Goal: Task Accomplishment & Management: Manage account settings

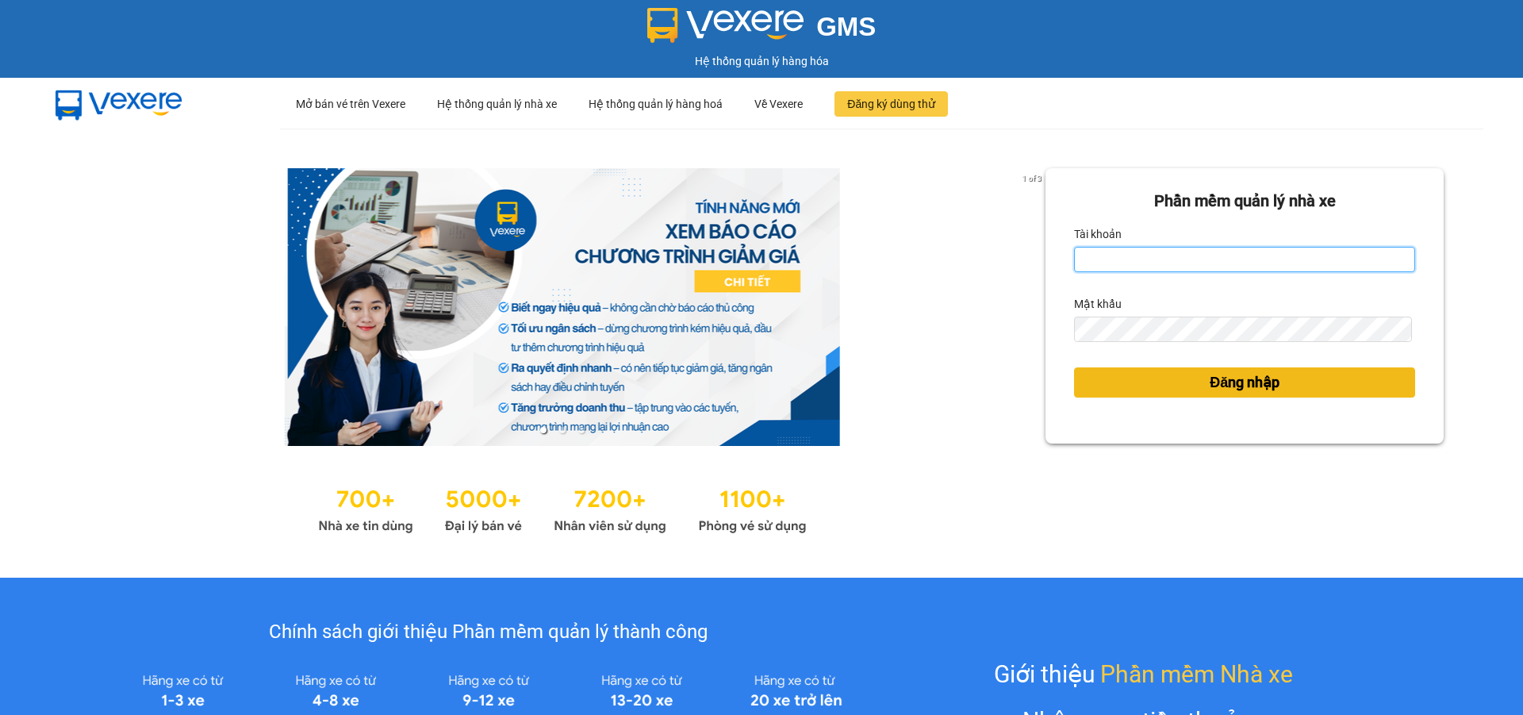
type input "lehoa.tienoanh"
click at [1161, 388] on button "Đăng nhập" at bounding box center [1244, 382] width 341 height 30
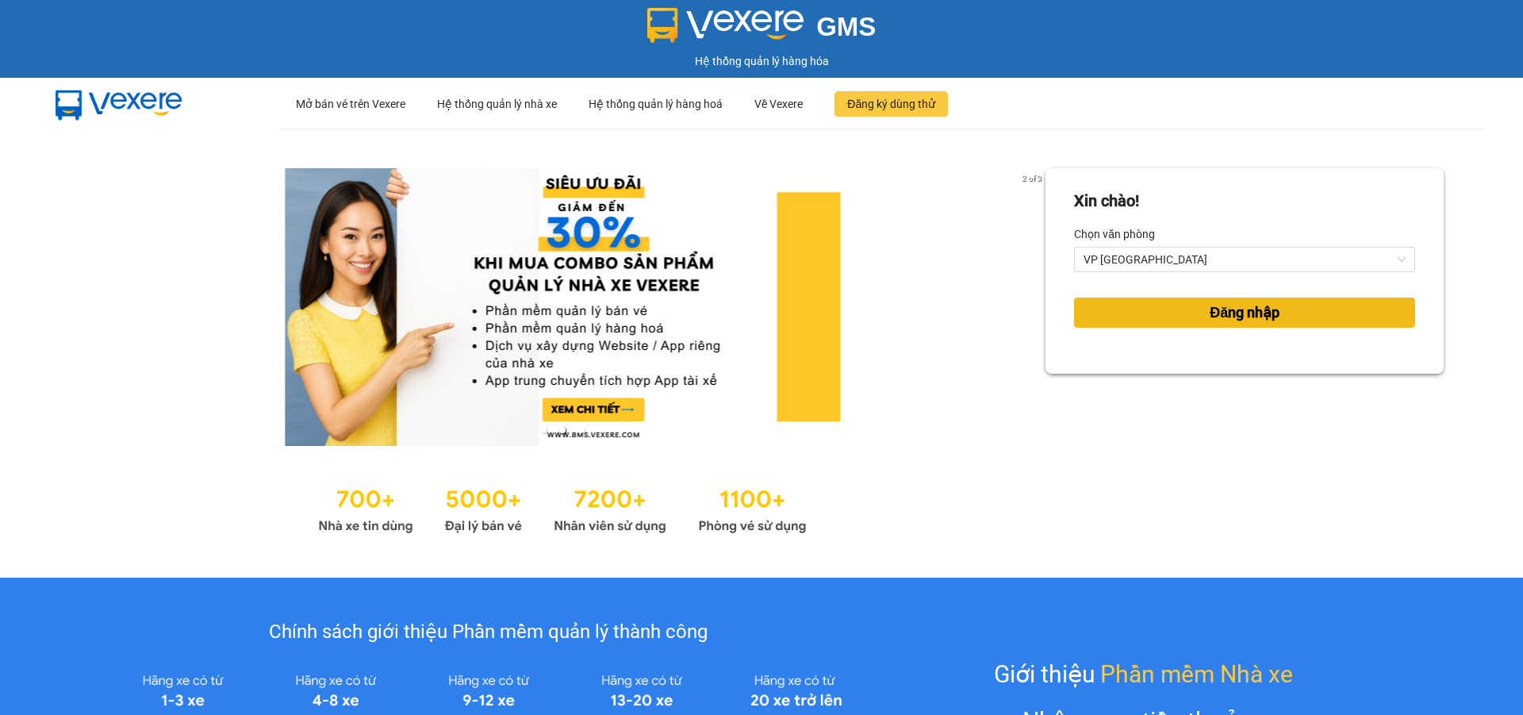
click at [1210, 312] on span "Đăng nhập" at bounding box center [1245, 312] width 70 height 22
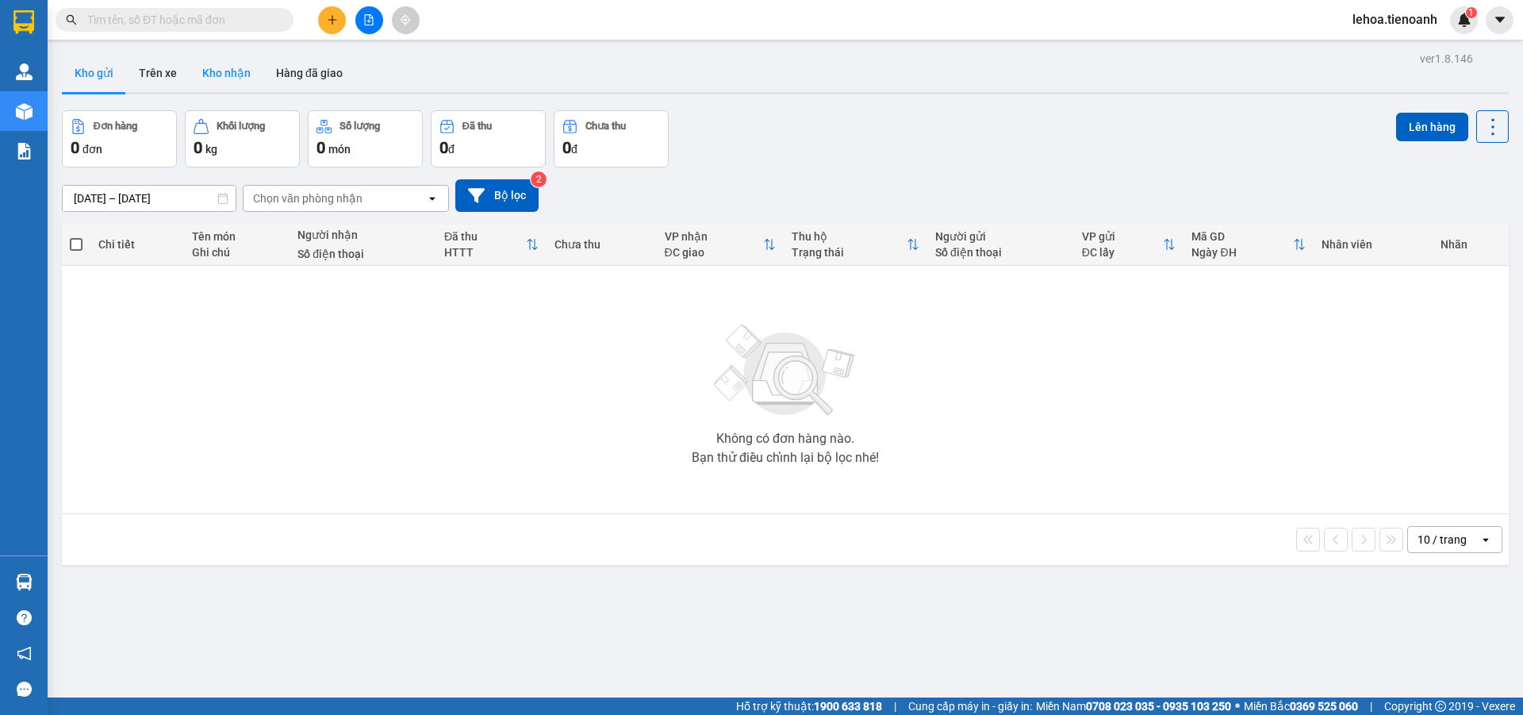
click at [224, 63] on button "Kho nhận" at bounding box center [227, 73] width 74 height 38
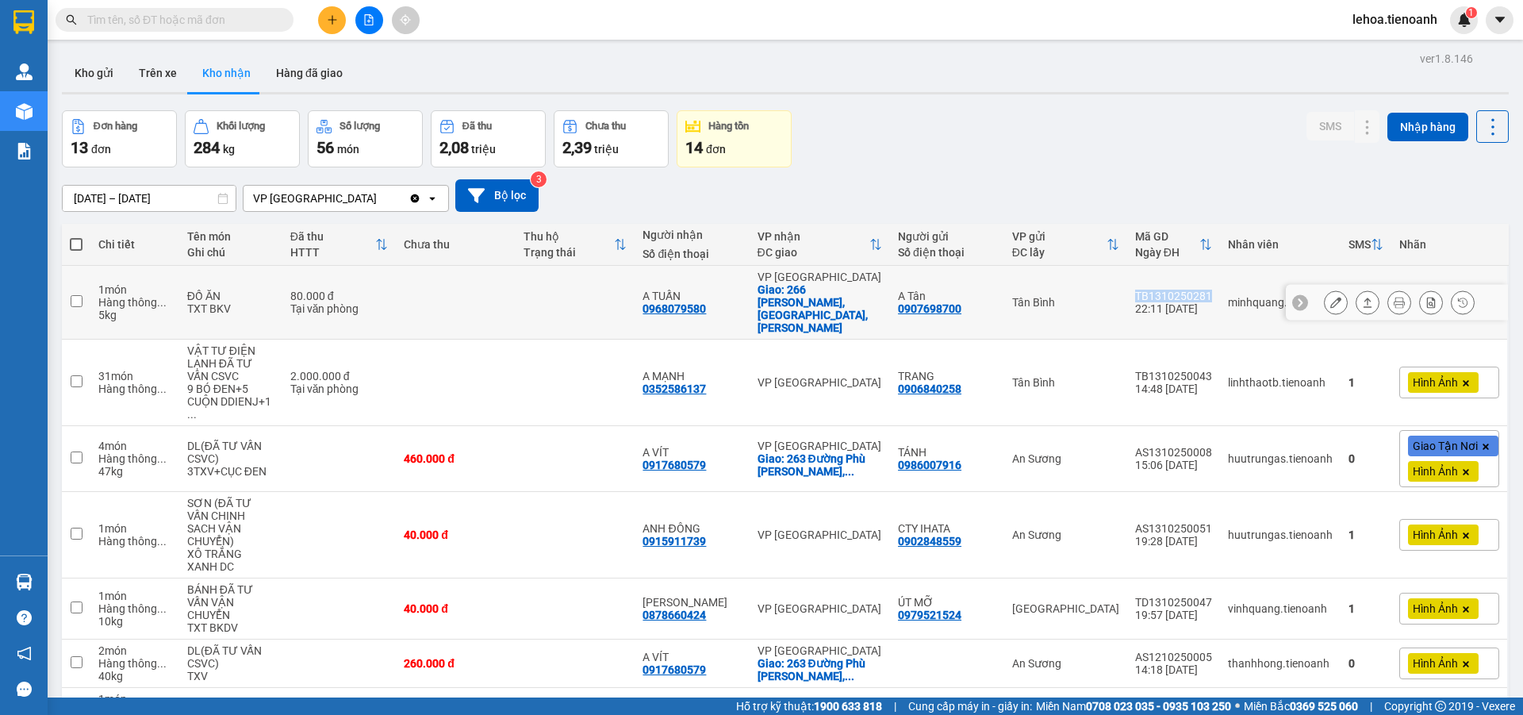
drag, startPoint x: 1182, startPoint y: 285, endPoint x: 1125, endPoint y: 288, distance: 56.4
click at [1127, 288] on td "TB1310250281 22:11 13/10" at bounding box center [1173, 303] width 93 height 74
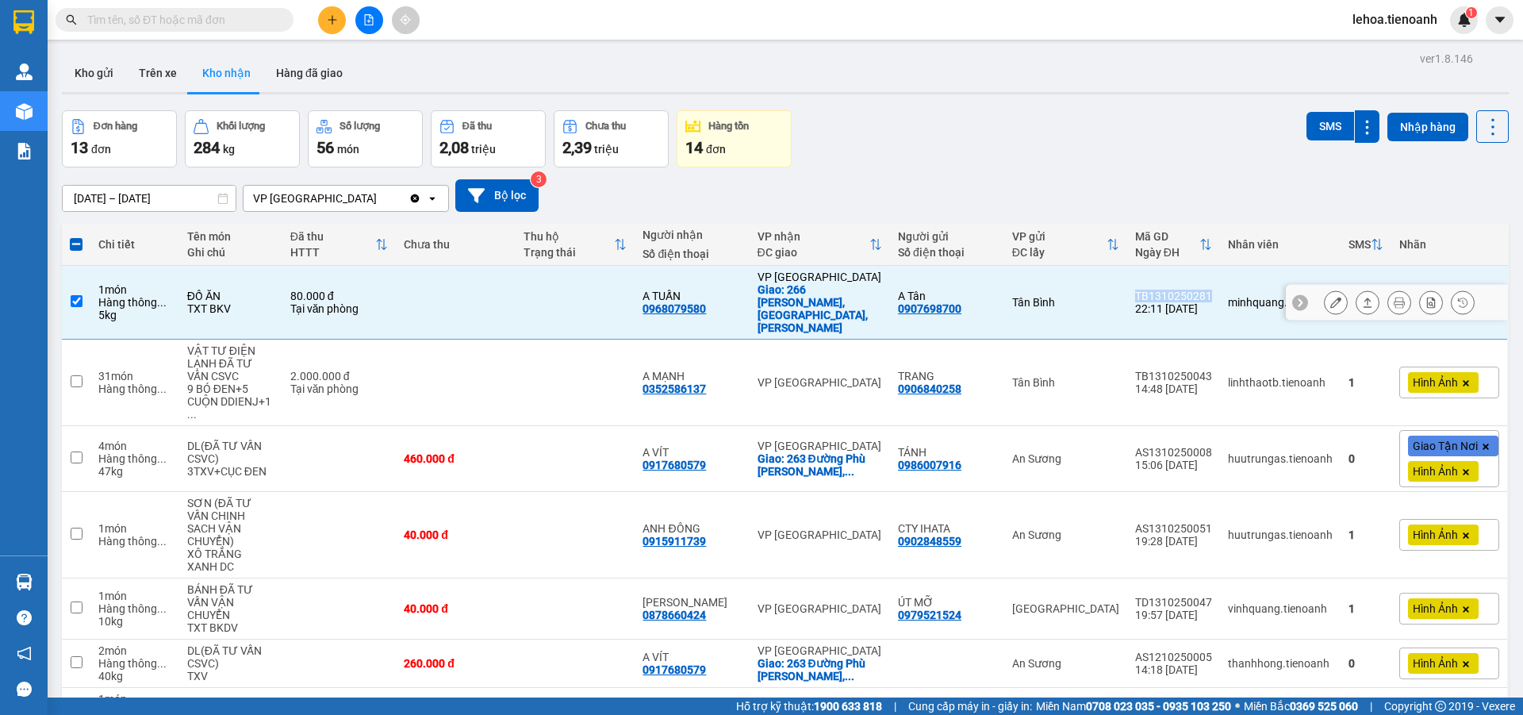
copy div "TB1310250281"
drag, startPoint x: 189, startPoint y: 296, endPoint x: 234, endPoint y: 296, distance: 45.2
click at [234, 302] on div "TXT BKV" at bounding box center [230, 308] width 87 height 13
checkbox input "false"
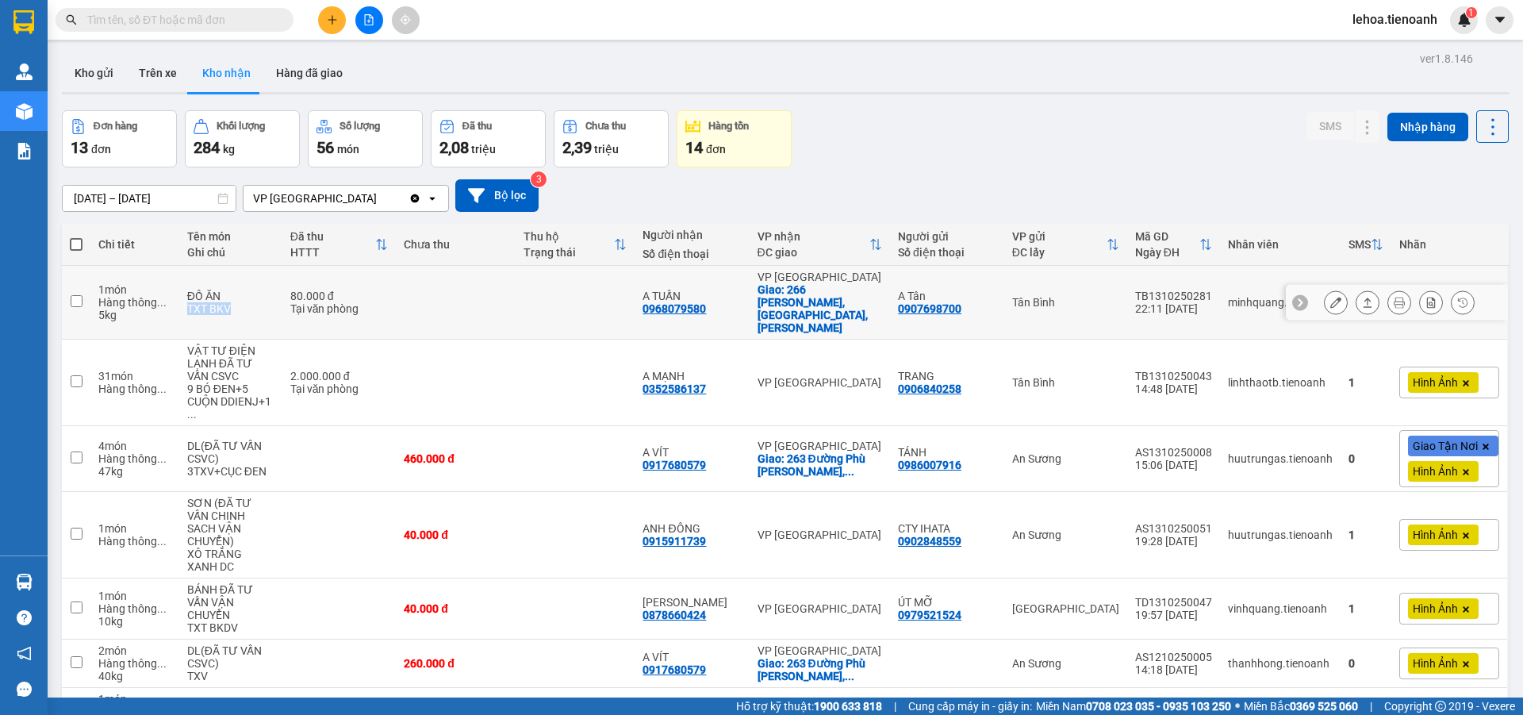
copy div "TXT BKV"
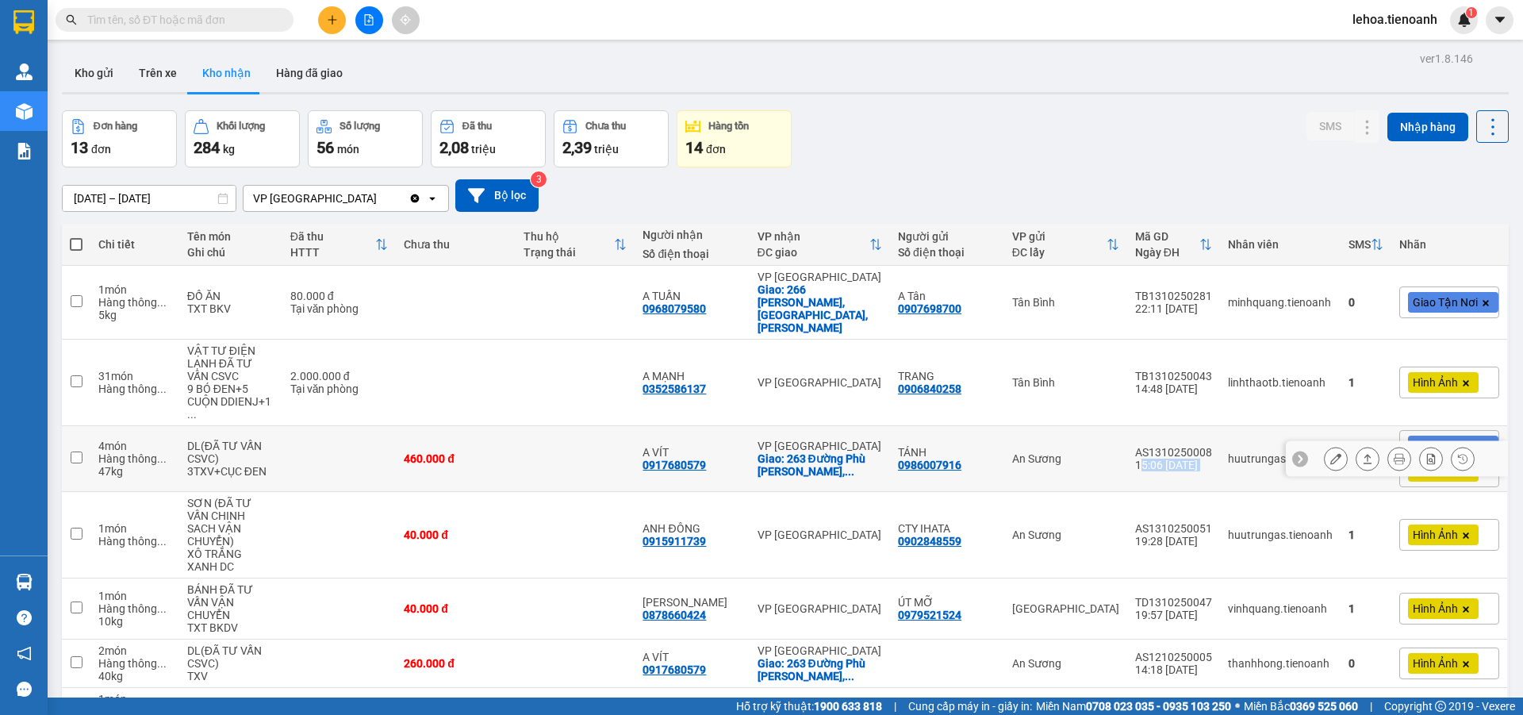
drag, startPoint x: 1212, startPoint y: 424, endPoint x: 1137, endPoint y: 434, distance: 75.2
click at [1138, 434] on tr "4 món Hàng thông ... 47 kg DL(ĐÃ TƯ VẤN CSVC) 3TXV+CỤC ĐEN 460.000 đ A VÍT 0917…" at bounding box center [785, 459] width 1447 height 66
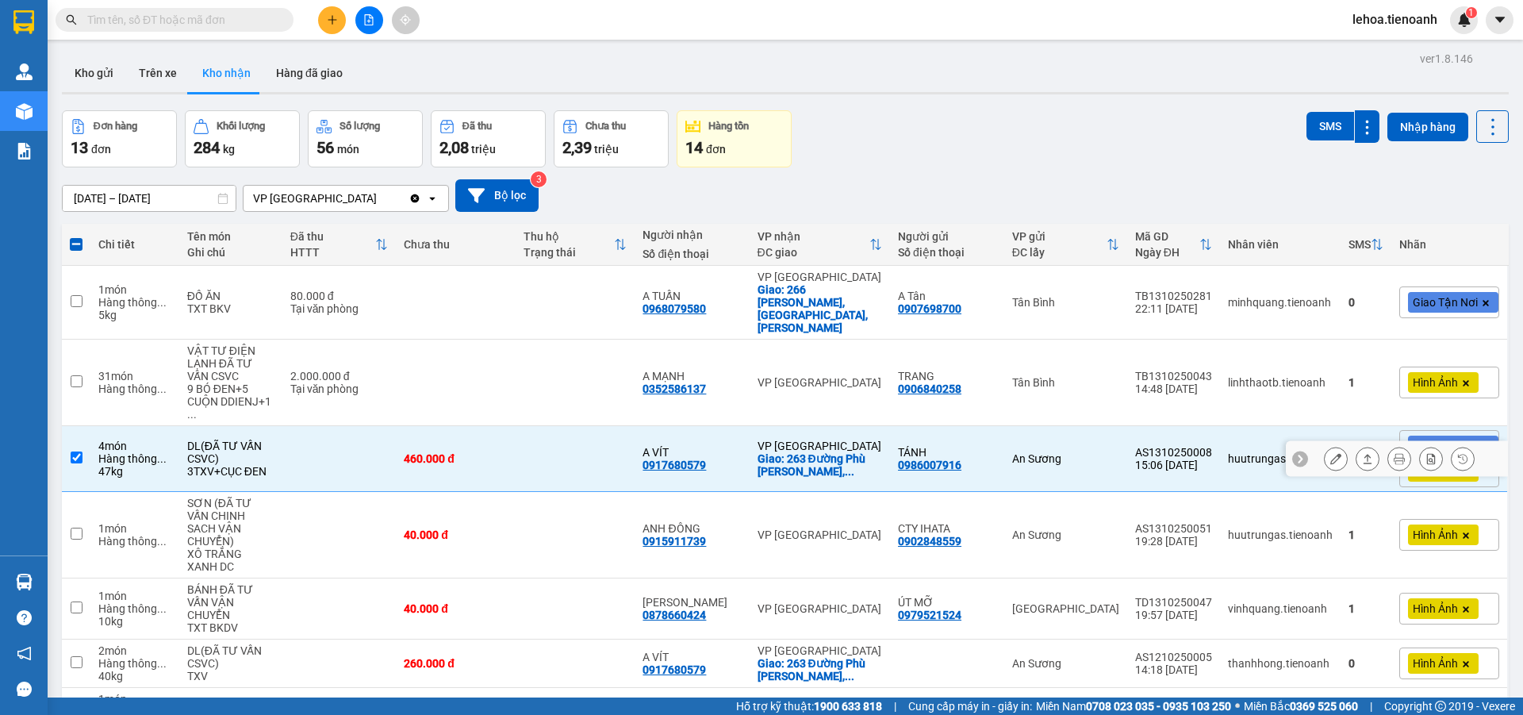
click at [1111, 452] on div "An Sương" at bounding box center [1065, 458] width 107 height 13
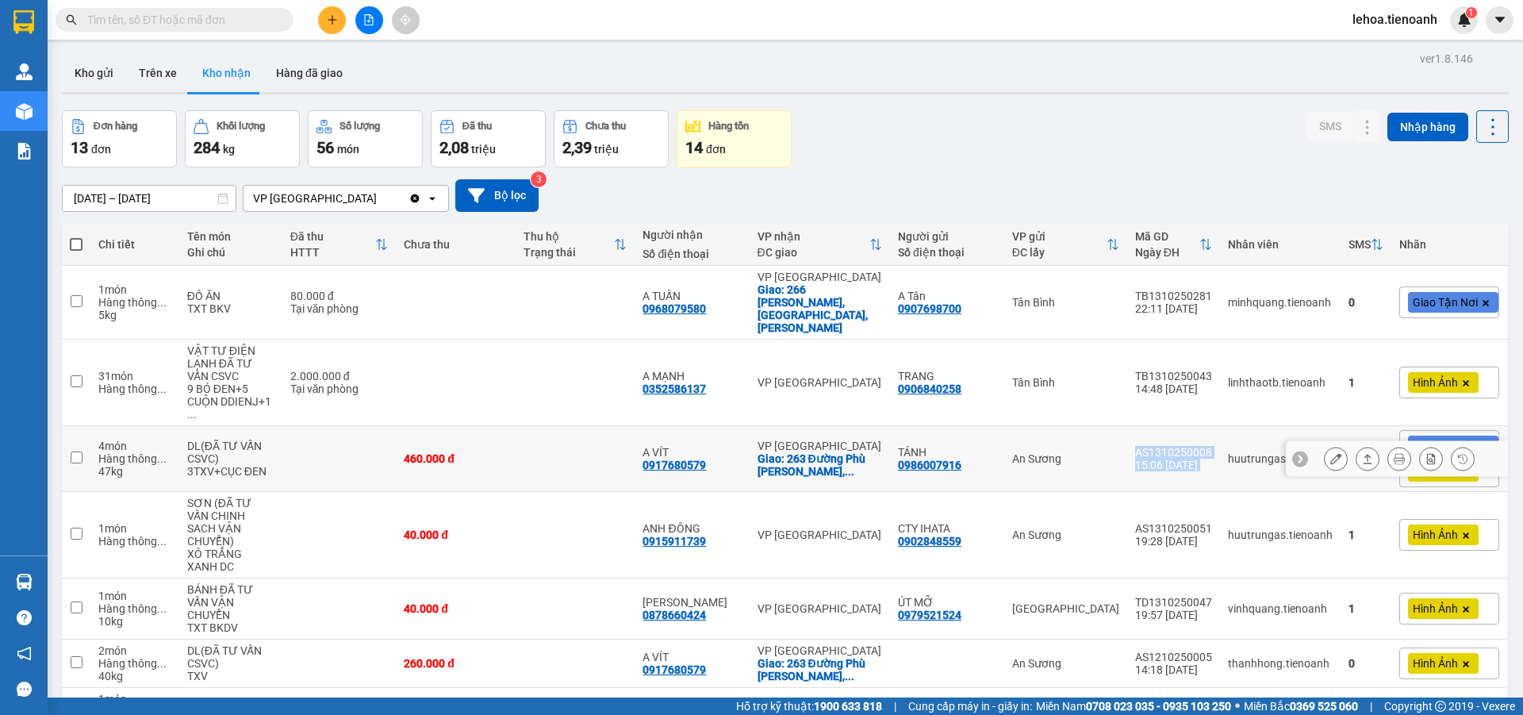
drag, startPoint x: 1125, startPoint y: 428, endPoint x: 1216, endPoint y: 428, distance: 91.2
click at [1216, 428] on tr "4 món Hàng thông ... 47 kg DL(ĐÃ TƯ VẤN CSVC) 3TXV+CỤC ĐEN 460.000 đ A VÍT 0917…" at bounding box center [785, 459] width 1447 height 66
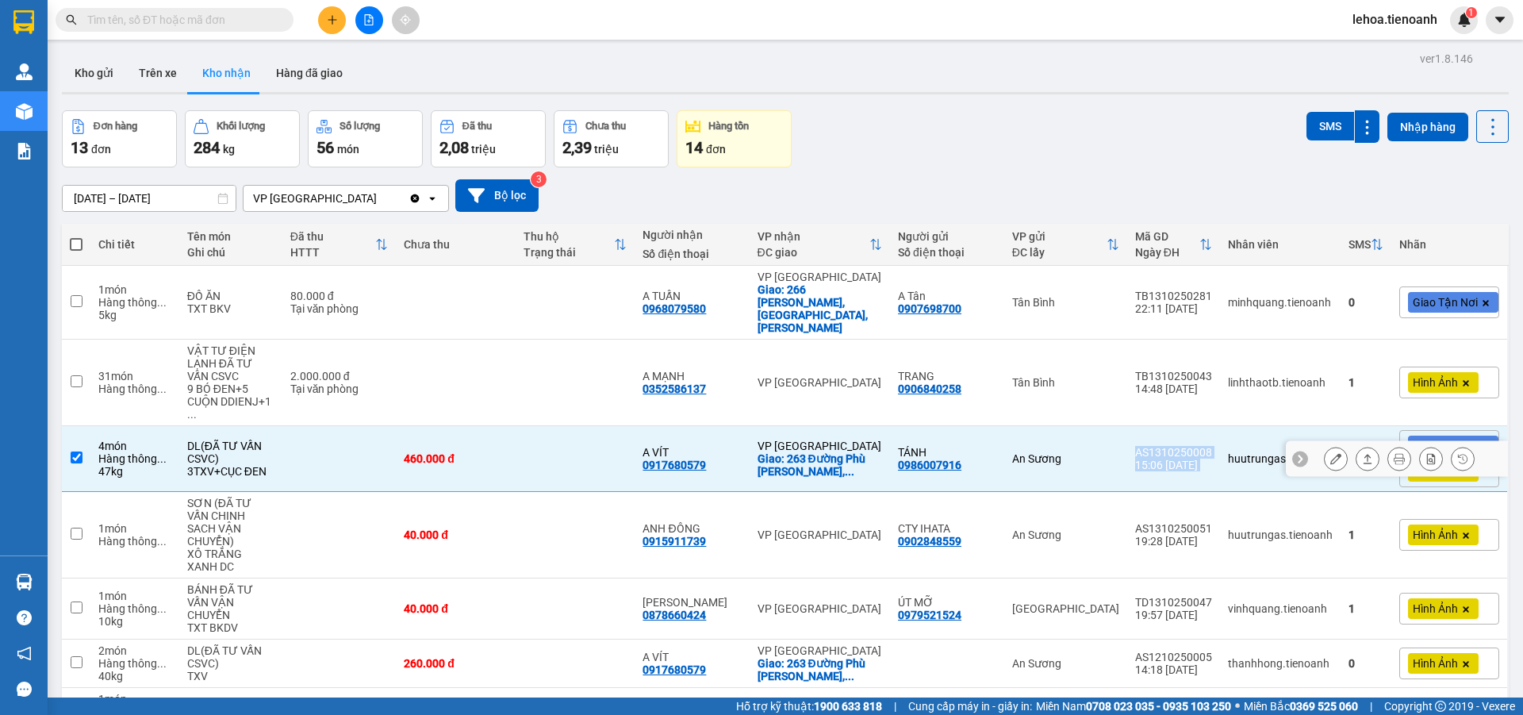
click at [1220, 428] on td "huutrungas.tienoanh" at bounding box center [1280, 459] width 121 height 66
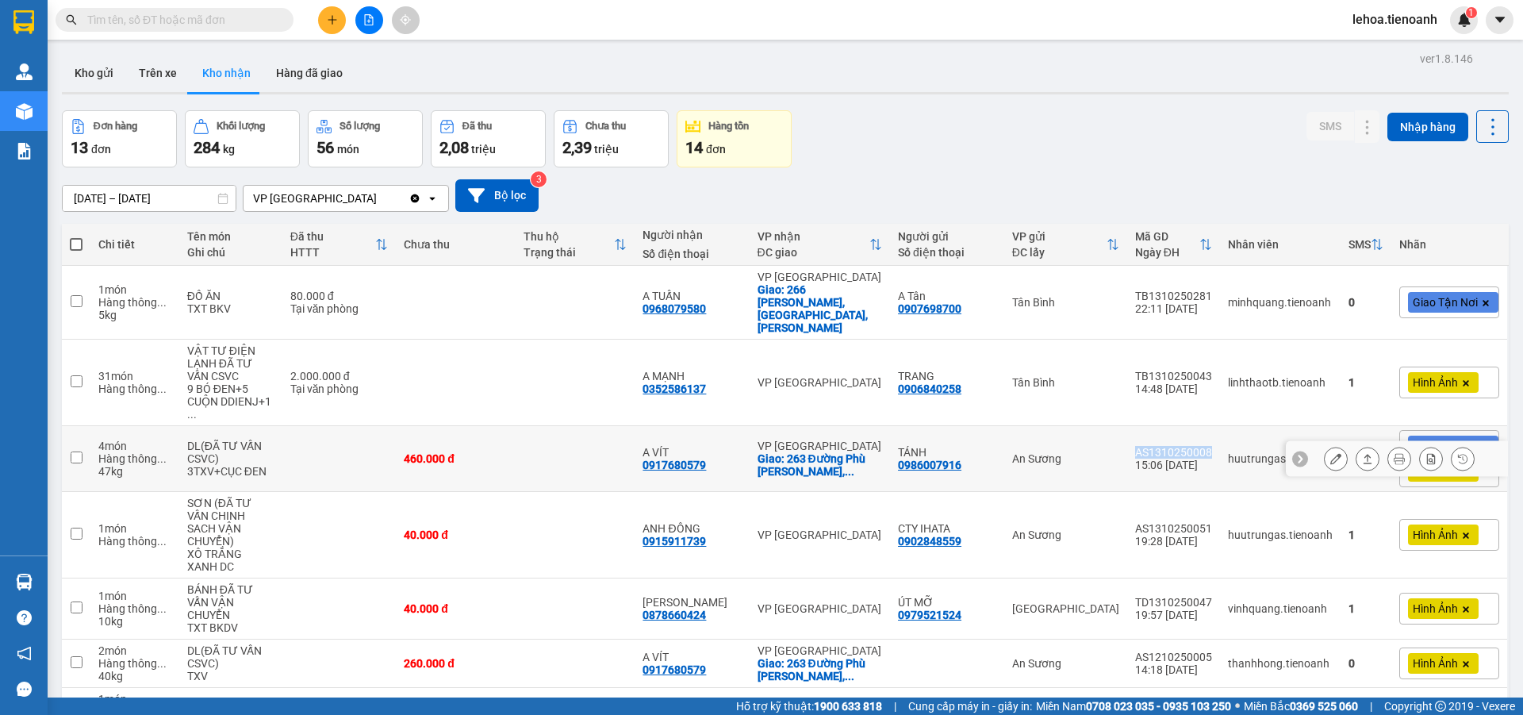
drag, startPoint x: 1162, startPoint y: 424, endPoint x: 1207, endPoint y: 428, distance: 45.4
click at [1207, 428] on td "AS1310250008 15:06 13/10" at bounding box center [1173, 459] width 93 height 66
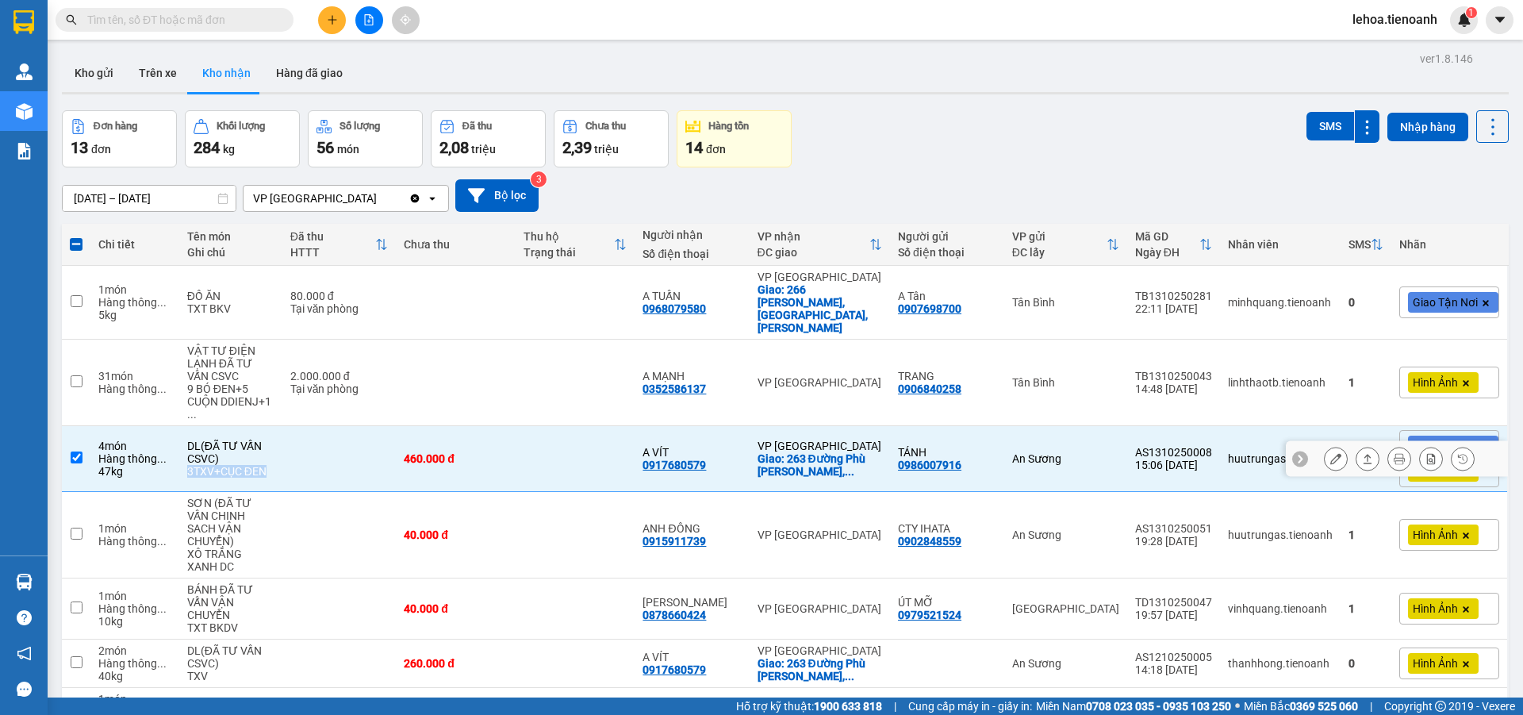
drag, startPoint x: 186, startPoint y: 443, endPoint x: 277, endPoint y: 447, distance: 90.5
click at [277, 447] on td "DL(ĐÃ TƯ VẤN CSVC) 3TXV+CỤC ĐEN" at bounding box center [230, 459] width 103 height 66
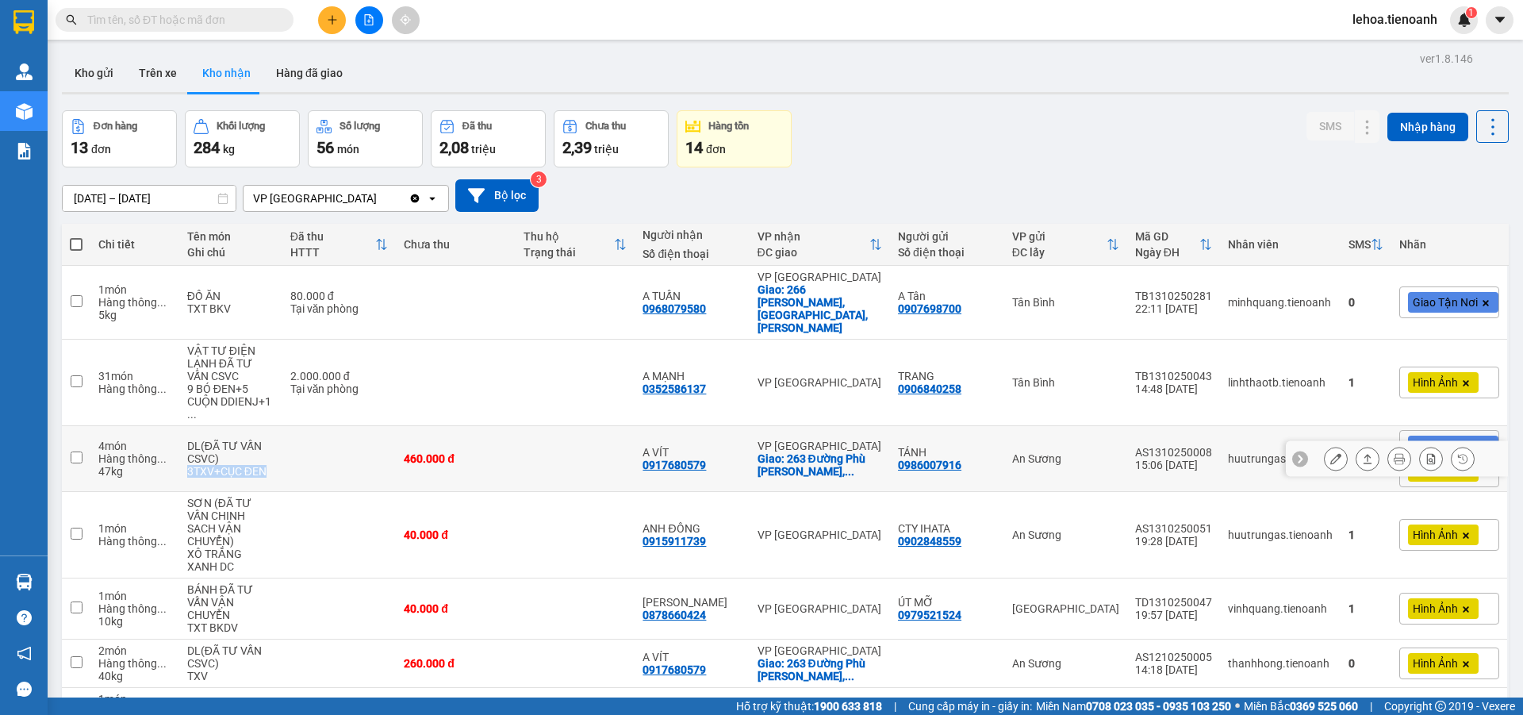
copy div "3TXV+CỤC ĐEN"
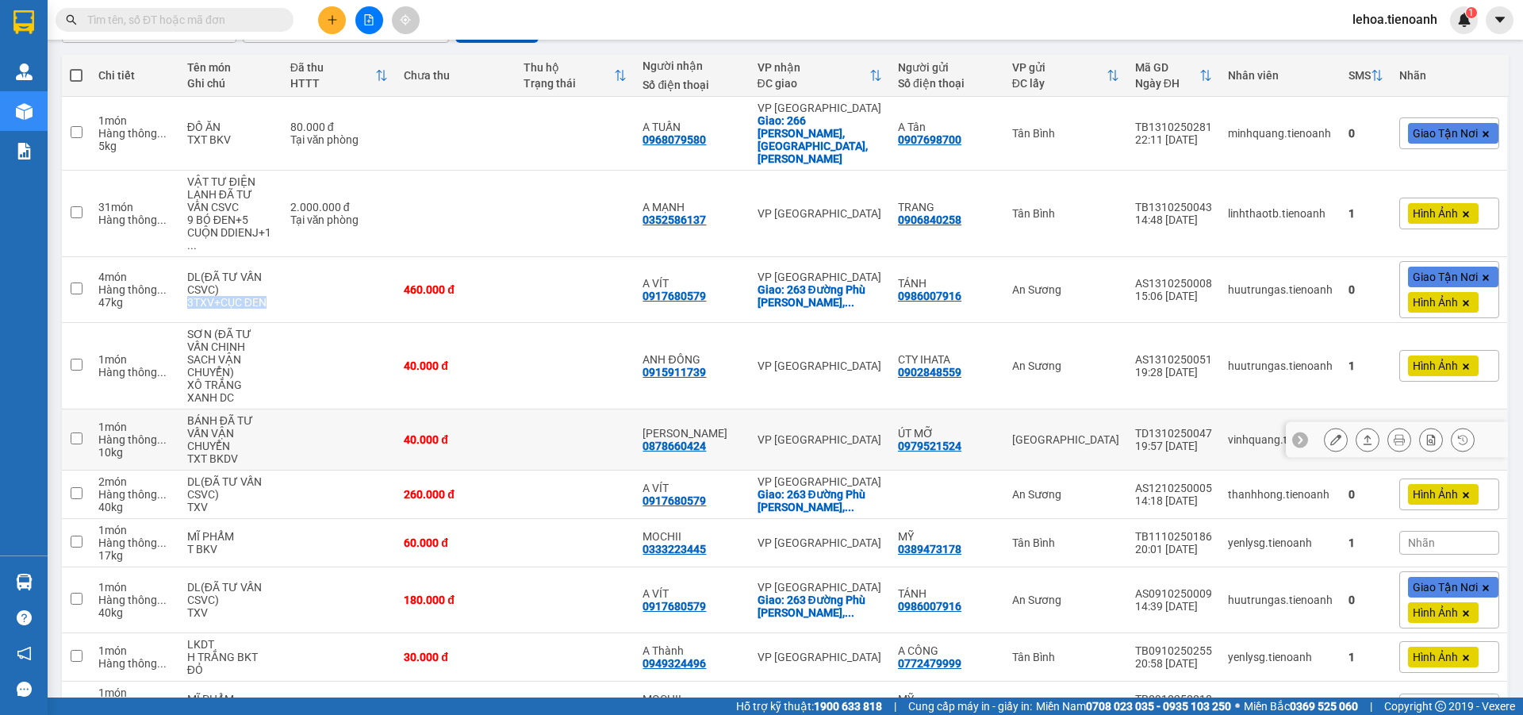
scroll to position [62, 0]
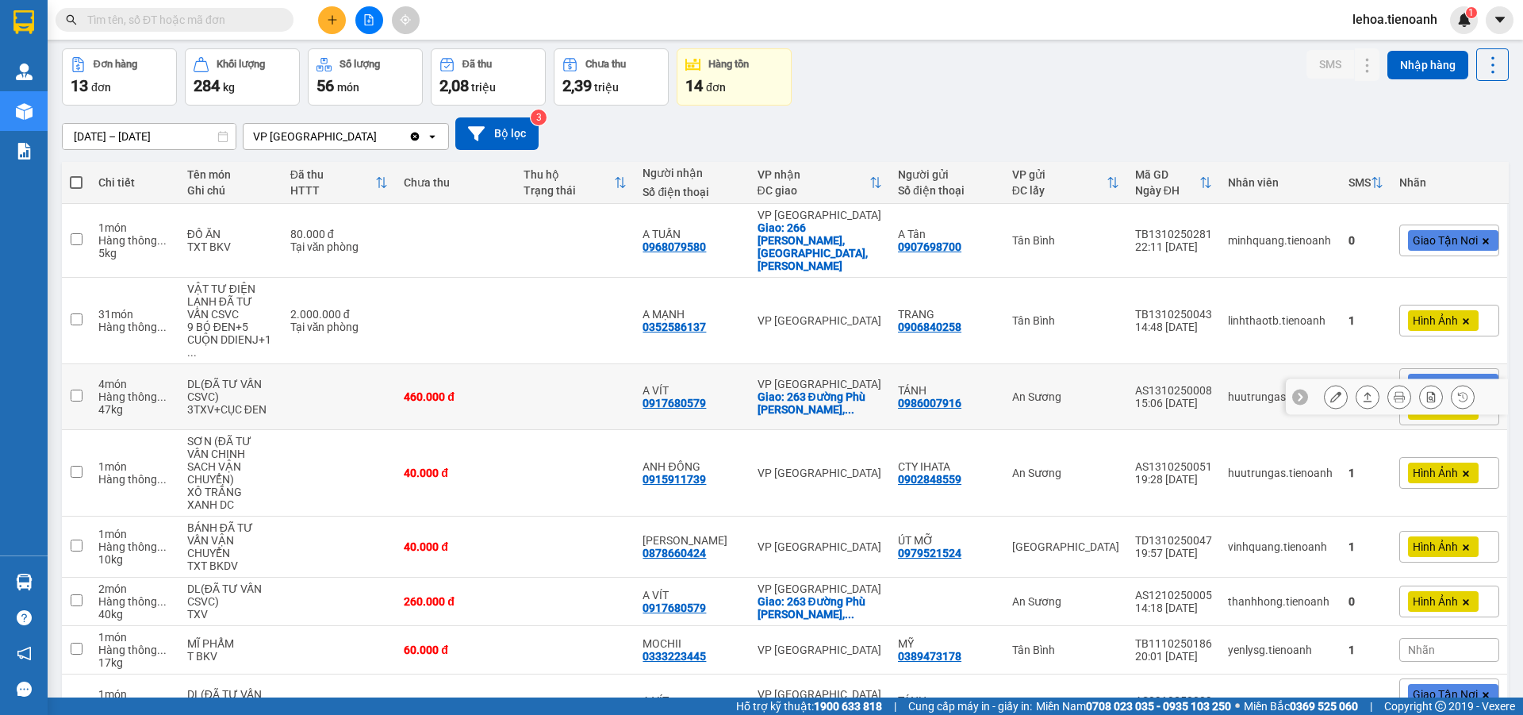
click at [335, 370] on td at bounding box center [339, 397] width 114 height 66
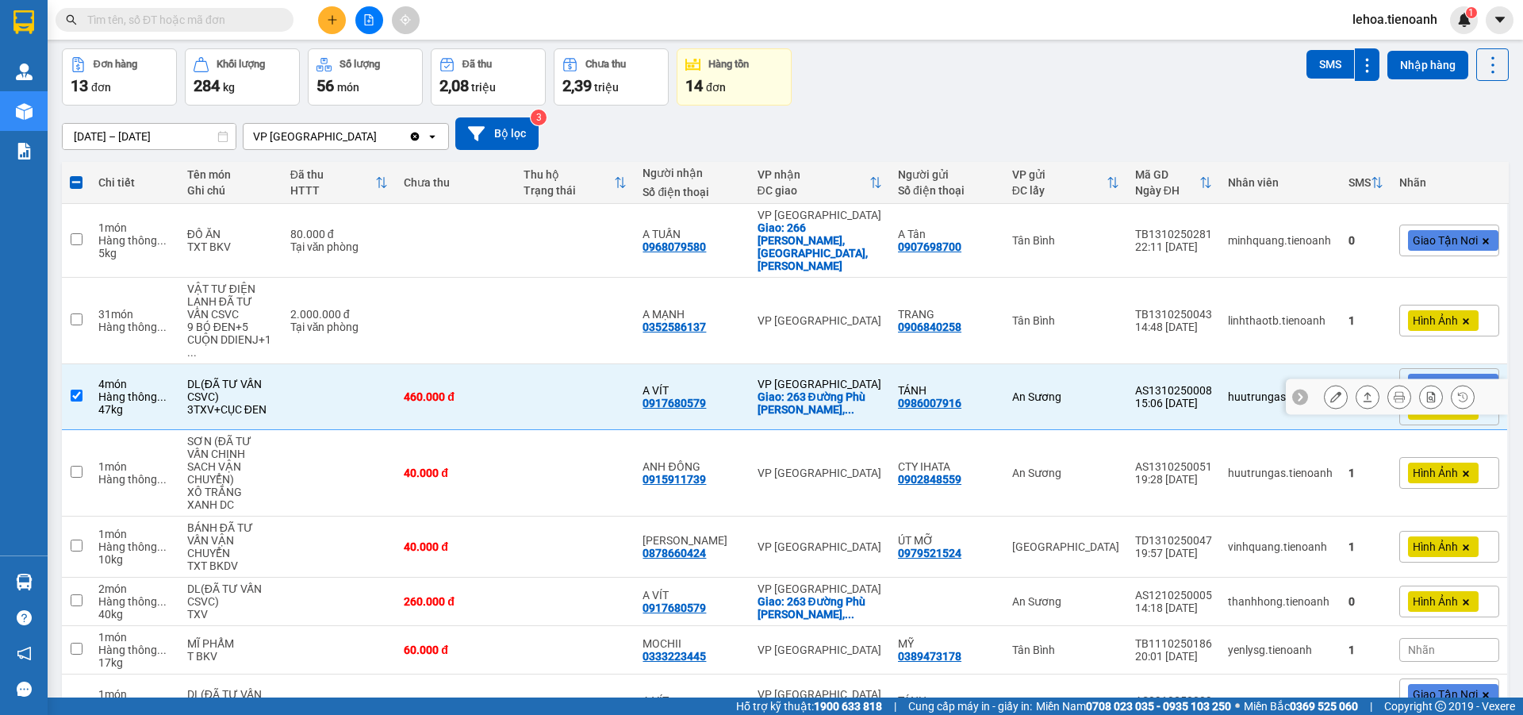
click at [340, 370] on td at bounding box center [339, 397] width 114 height 66
checkbox input "false"
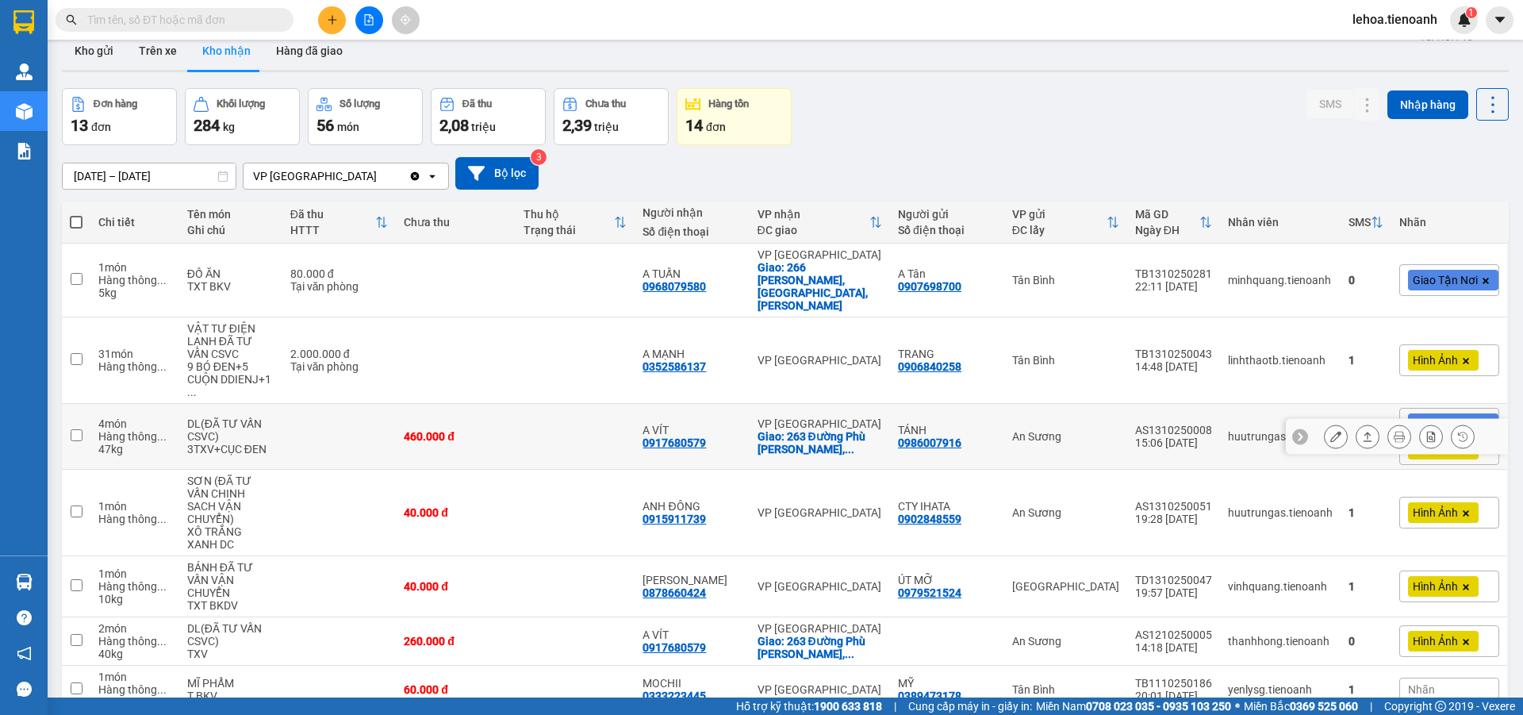
scroll to position [0, 0]
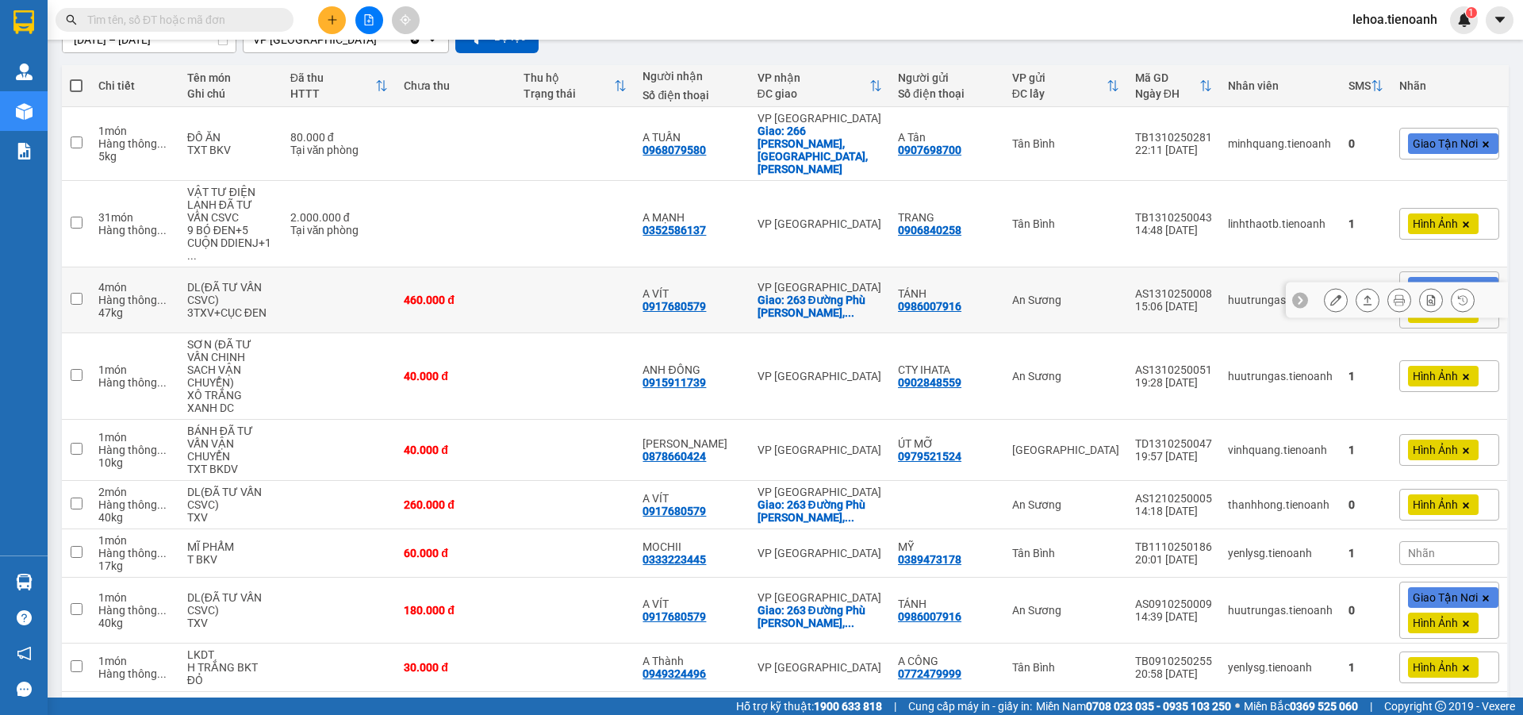
scroll to position [220, 0]
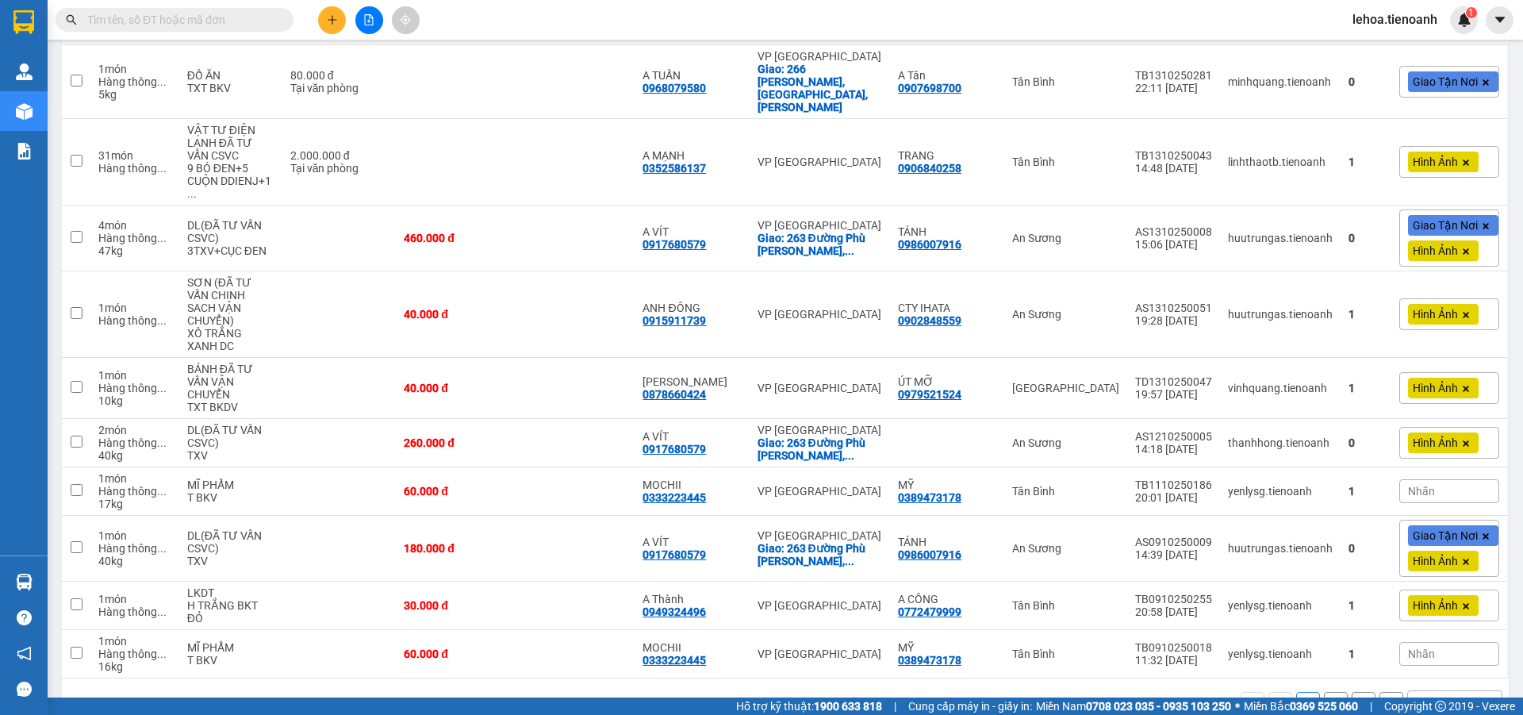
click at [1446, 696] on div "10 / trang" at bounding box center [1441, 704] width 49 height 16
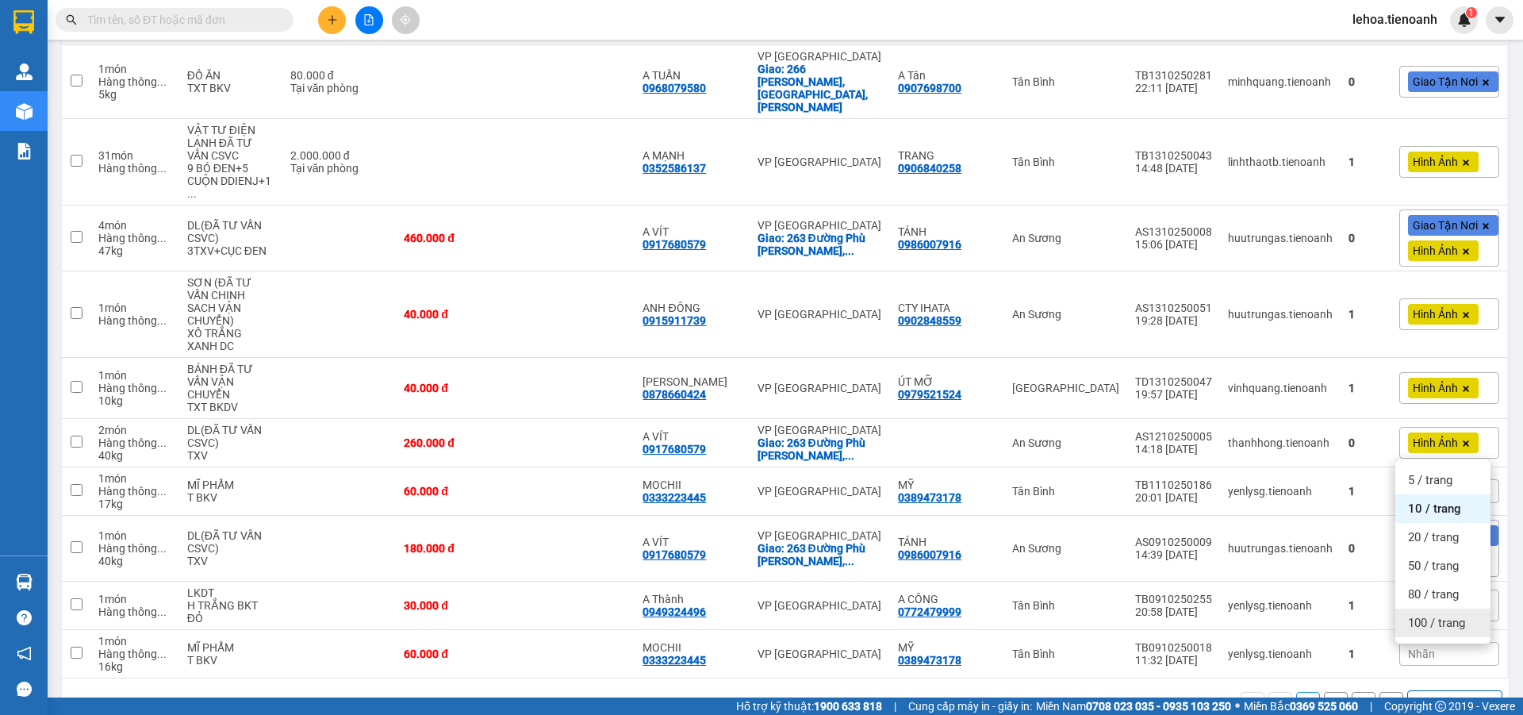
click at [1440, 626] on span "100 / trang" at bounding box center [1436, 623] width 57 height 16
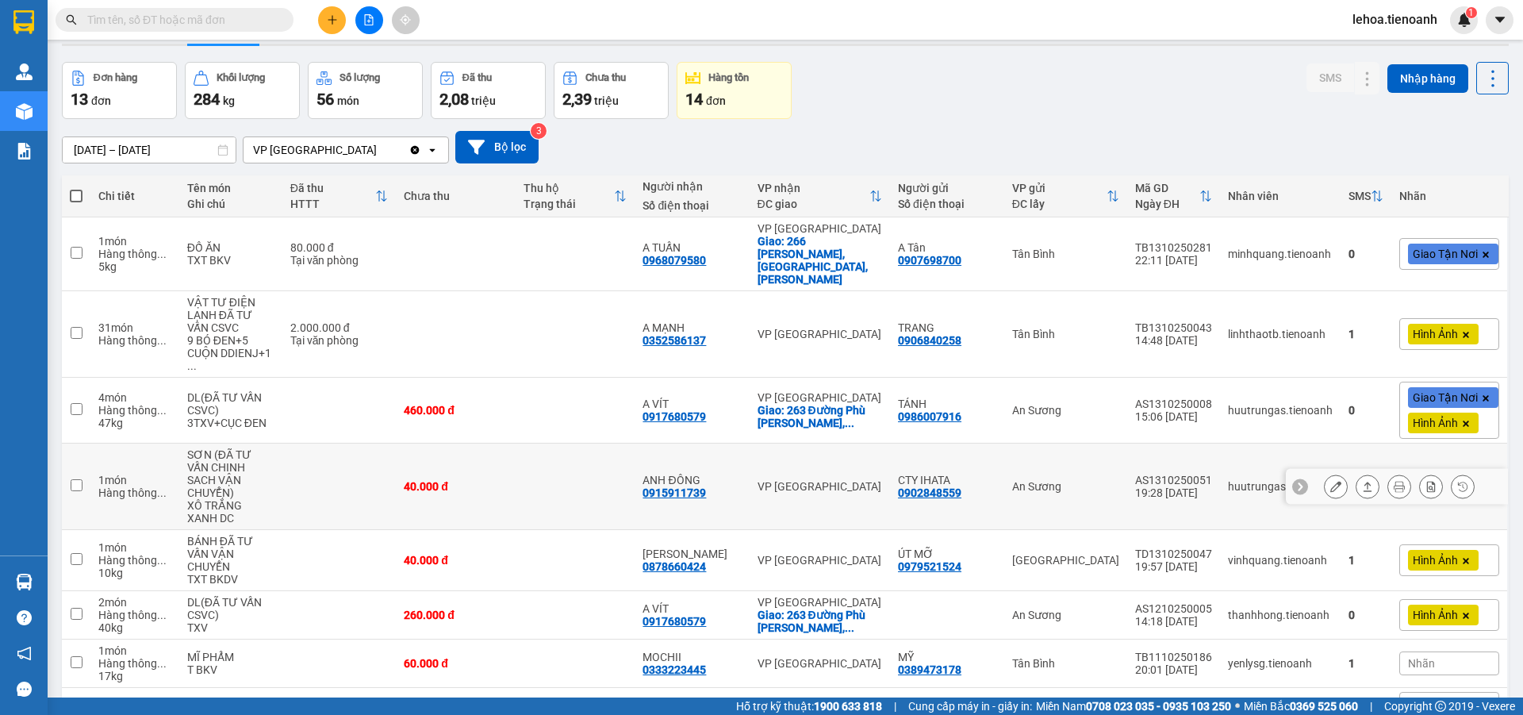
scroll to position [0, 0]
